Goal: Information Seeking & Learning: Learn about a topic

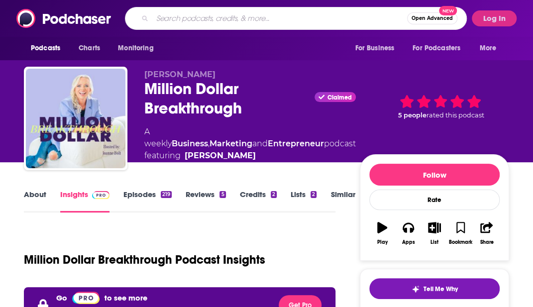
click at [203, 24] on input "Search podcasts, credits, & more..." at bounding box center [279, 18] width 255 height 16
paste input "Why Do People Do That"
type input "Why Do People Do That"
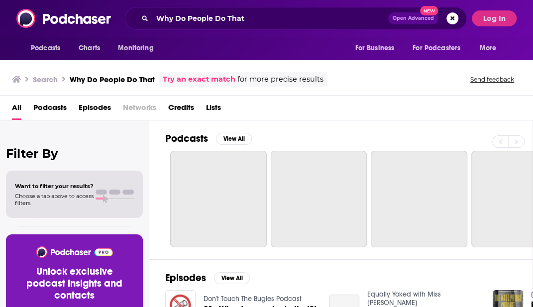
scroll to position [30, 0]
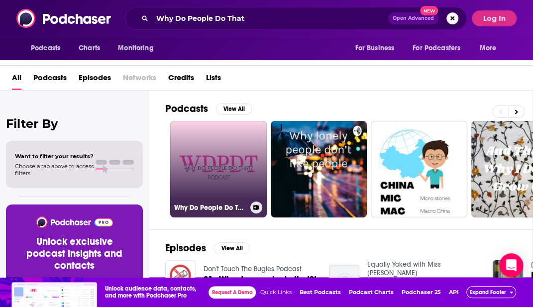
click at [236, 177] on link "Why Do People Do That?" at bounding box center [218, 169] width 97 height 97
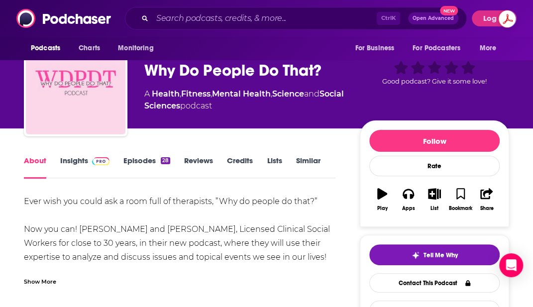
scroll to position [50, 0]
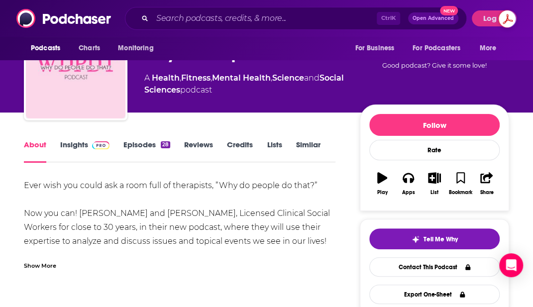
click at [86, 144] on link "Insights" at bounding box center [84, 151] width 49 height 23
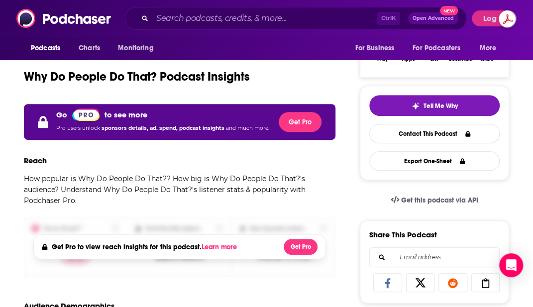
scroll to position [199, 0]
